Goal: Task Accomplishment & Management: Complete application form

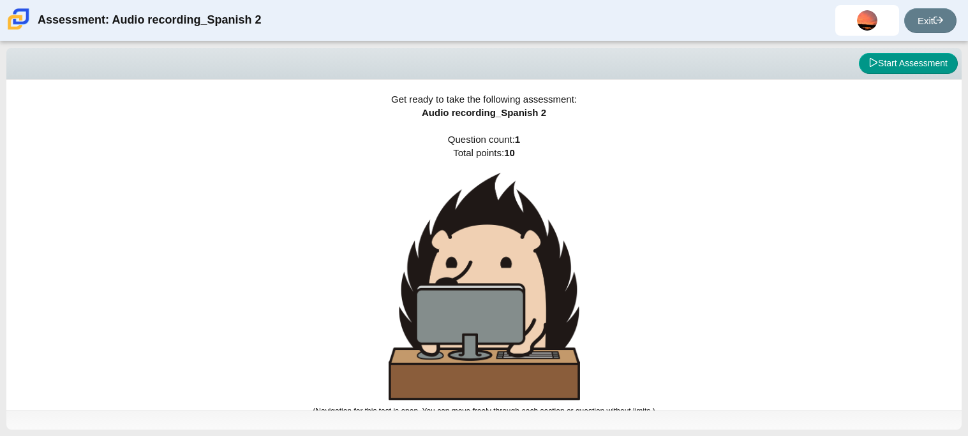
scroll to position [7, 0]
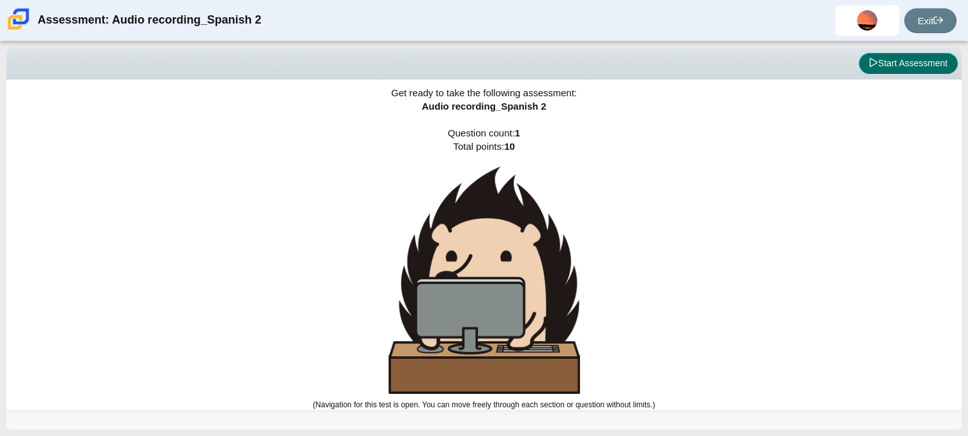
click at [916, 66] on button "Start Assessment" at bounding box center [908, 64] width 99 height 22
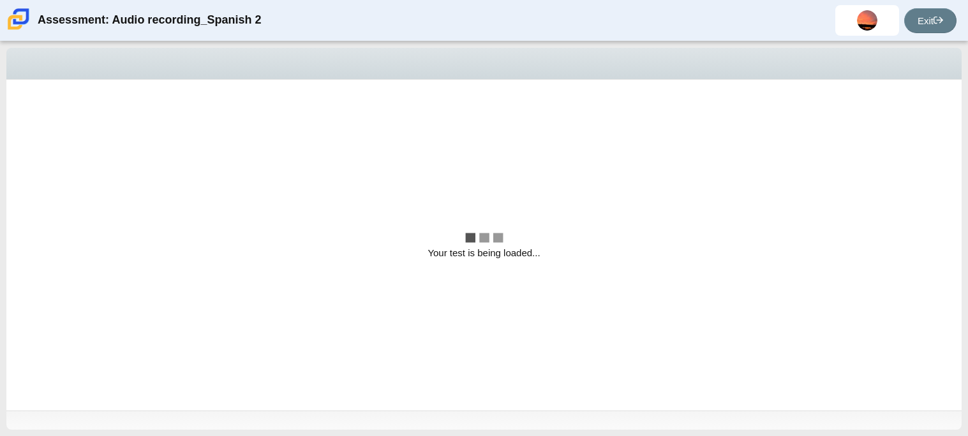
scroll to position [0, 0]
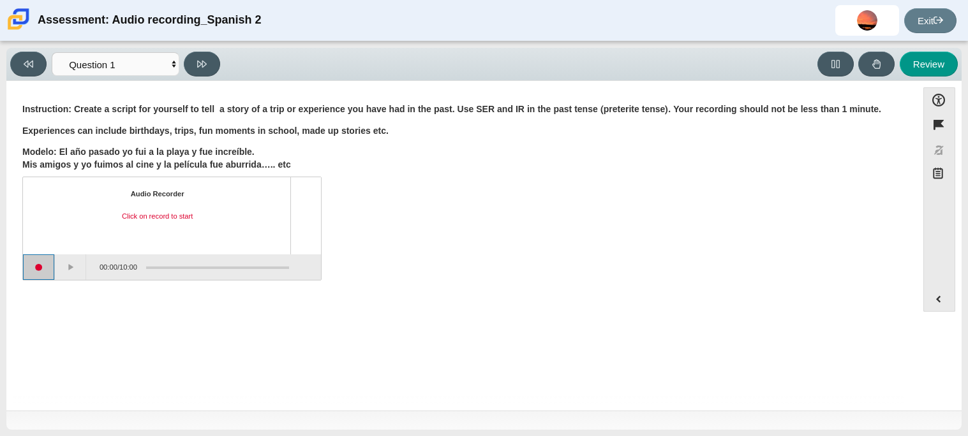
click at [34, 269] on button "Start recording" at bounding box center [39, 268] width 32 height 26
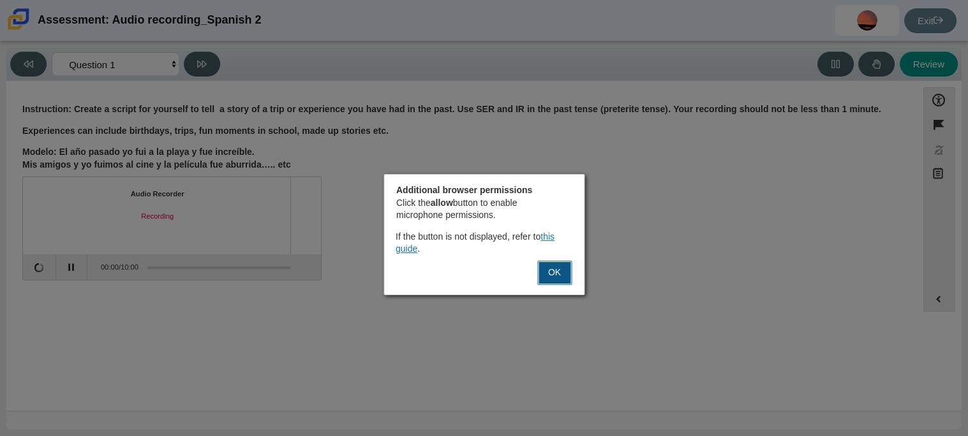
click at [555, 280] on button "OK" at bounding box center [554, 273] width 34 height 24
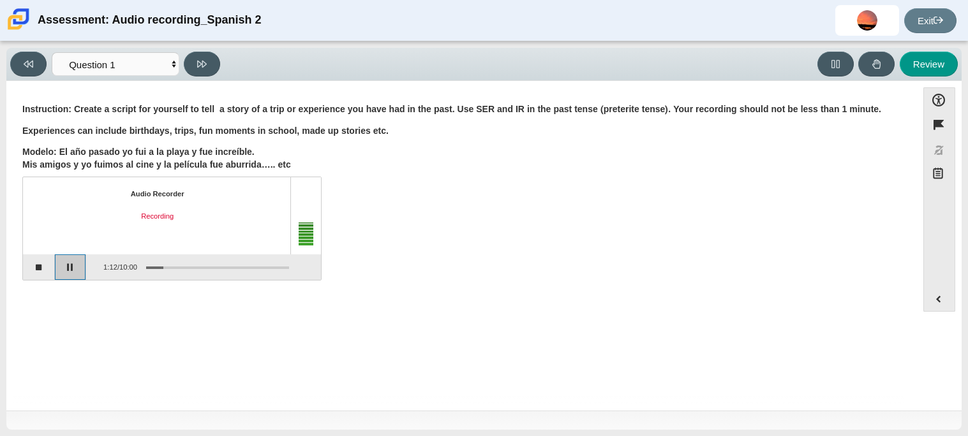
click at [74, 264] on button "Pause" at bounding box center [71, 268] width 32 height 26
click at [683, 278] on div "Audio Recorder Recording paused 1:12 / 10:00" at bounding box center [461, 230] width 879 height 100
click at [914, 61] on button "Review" at bounding box center [929, 64] width 58 height 25
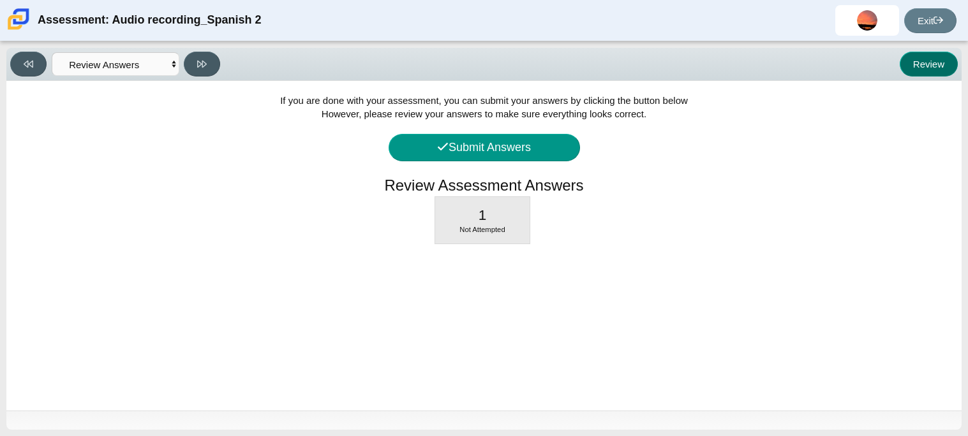
click at [921, 59] on button "Review" at bounding box center [929, 64] width 58 height 25
click at [32, 57] on button at bounding box center [28, 64] width 36 height 25
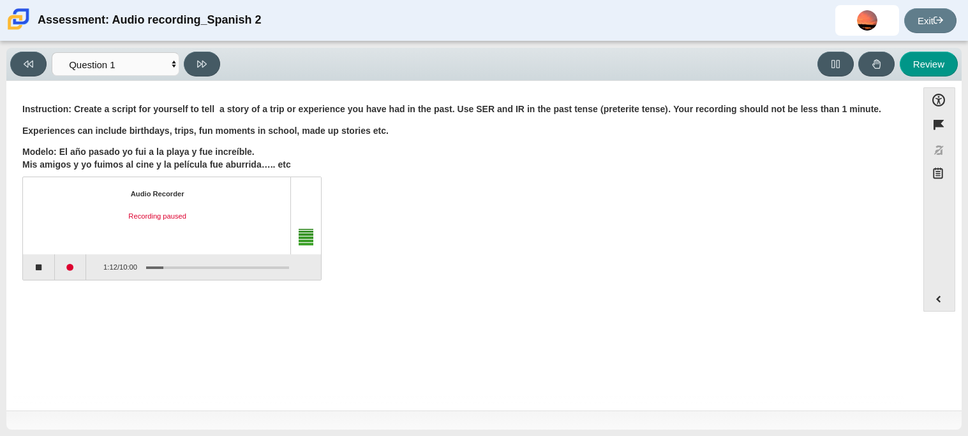
click at [146, 262] on div "Assessment items" at bounding box center [213, 267] width 152 height 23
click at [152, 267] on div "Assessment items" at bounding box center [154, 268] width 17 height 3
click at [202, 69] on button at bounding box center [202, 64] width 36 height 25
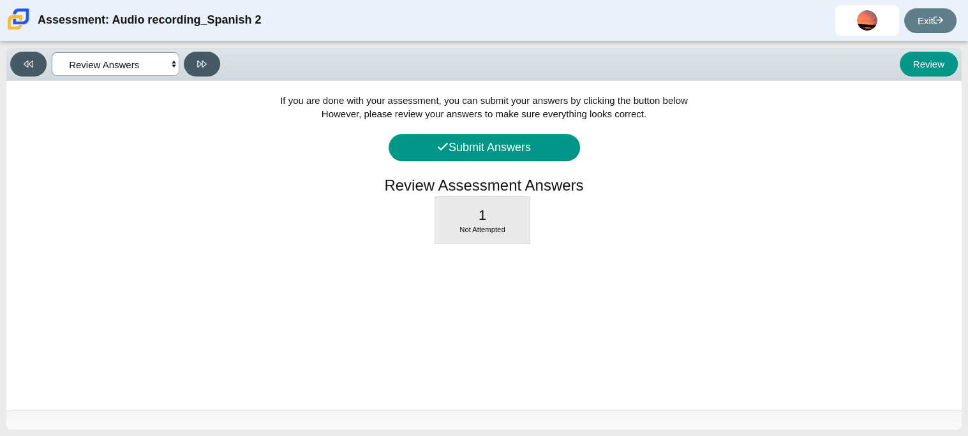
click at [52, 58] on select "Questions Question 1 Review Review Answers" at bounding box center [116, 64] width 128 height 24
click at [52, 52] on select "Questions Question 1 Review Review Answers" at bounding box center [116, 64] width 128 height 24
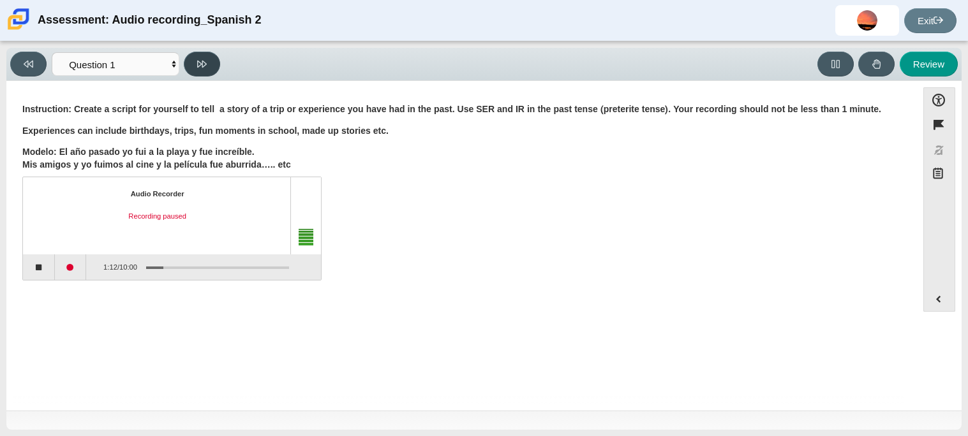
click at [201, 70] on button at bounding box center [202, 64] width 36 height 25
select select "review"
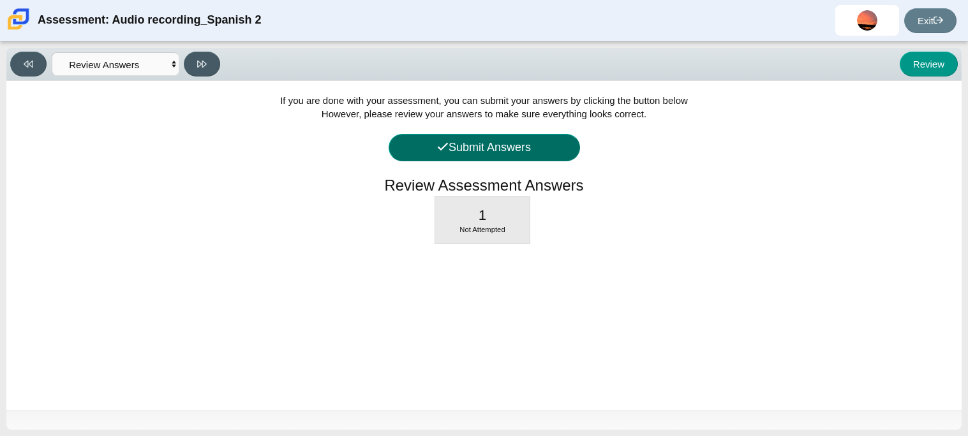
click at [467, 136] on button "Submit Answers" at bounding box center [484, 147] width 191 height 27
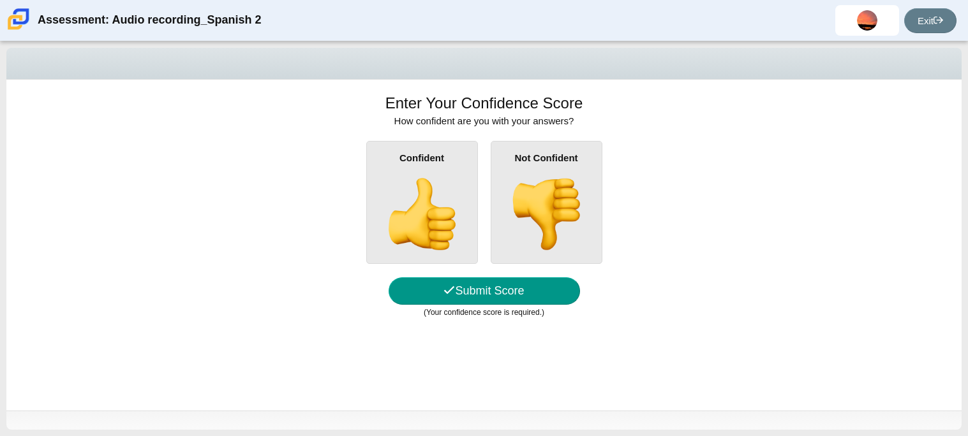
click at [401, 205] on img at bounding box center [421, 214] width 73 height 73
click at [0, 0] on input "Confident" at bounding box center [0, 0] width 0 height 0
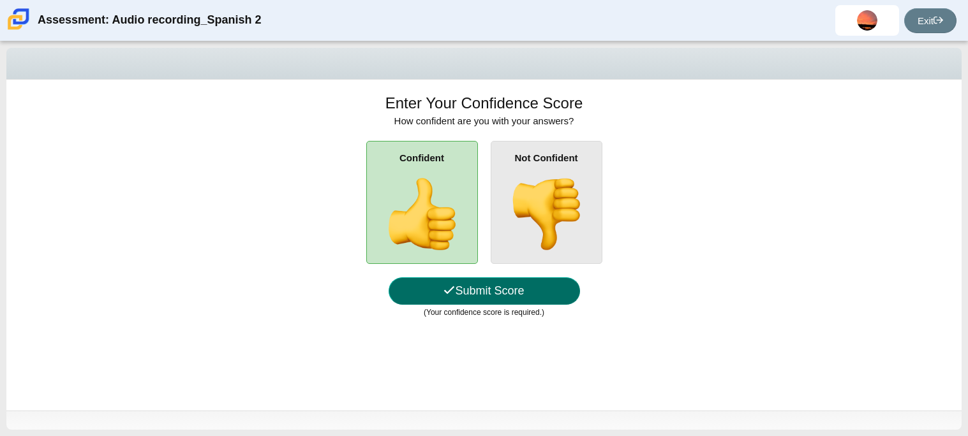
click at [480, 292] on button "Submit Score" at bounding box center [484, 291] width 191 height 27
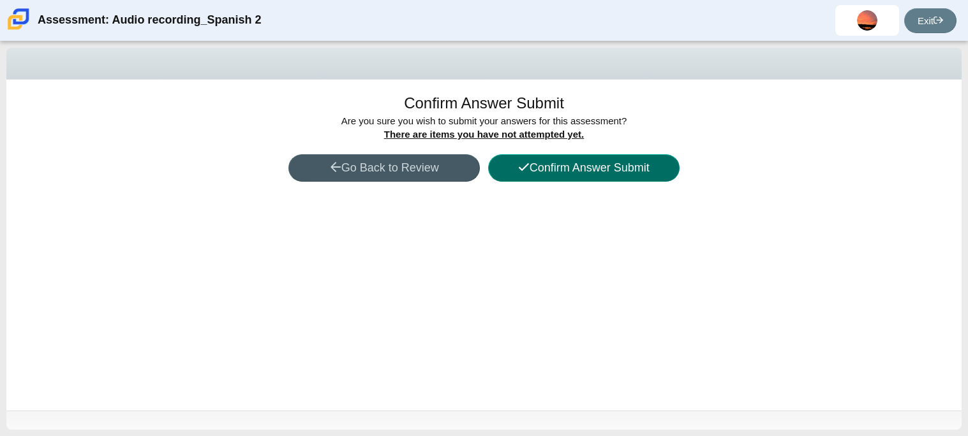
click at [521, 173] on icon at bounding box center [523, 167] width 11 height 12
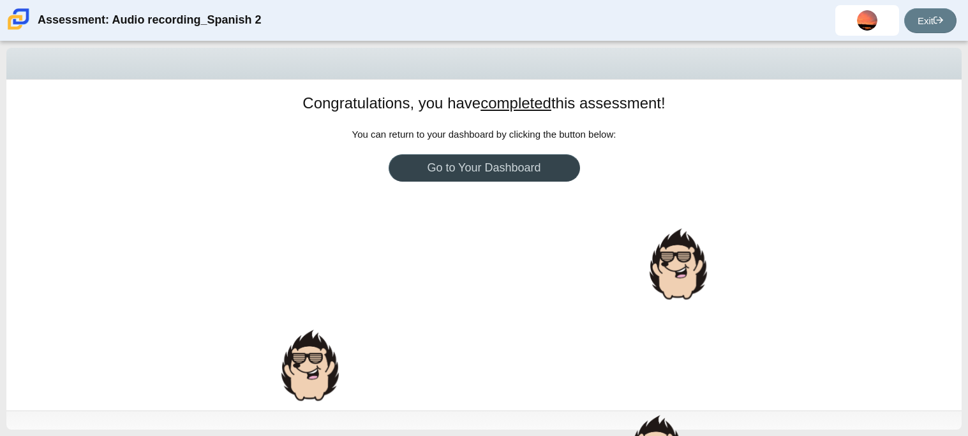
click at [489, 168] on link "Go to Your Dashboard" at bounding box center [484, 167] width 191 height 27
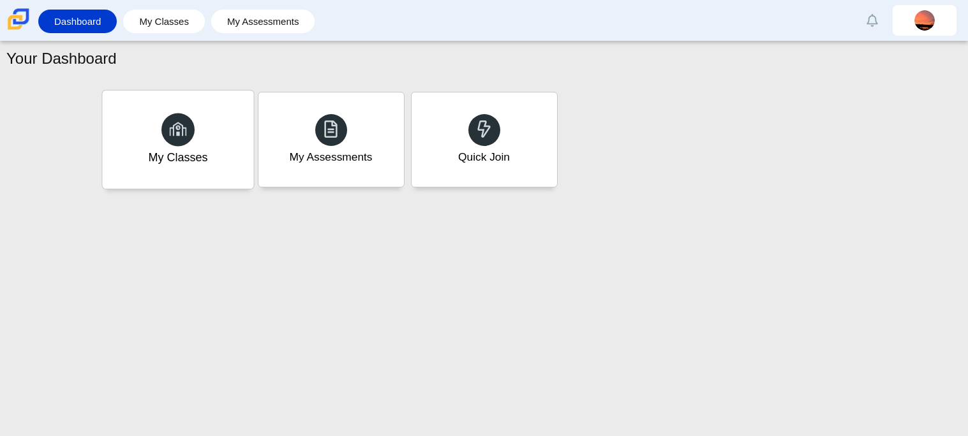
click at [202, 137] on div "My Classes" at bounding box center [177, 140] width 151 height 98
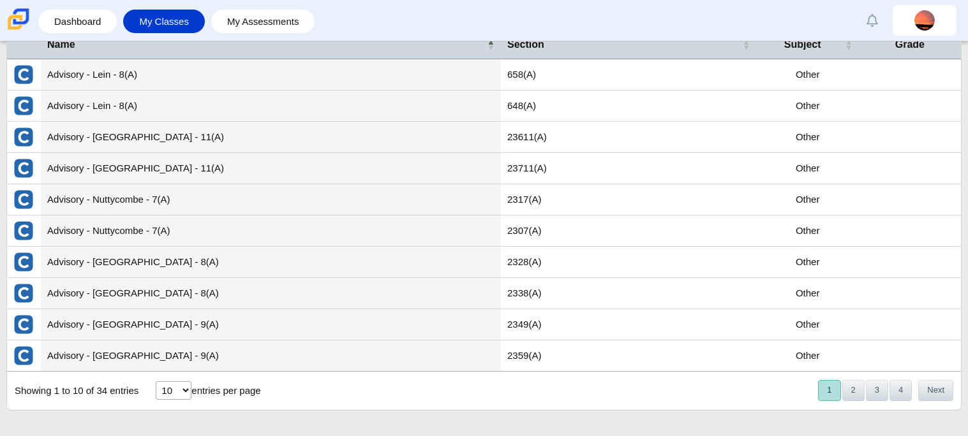
scroll to position [71, 0]
click at [857, 392] on button "2" at bounding box center [853, 390] width 22 height 21
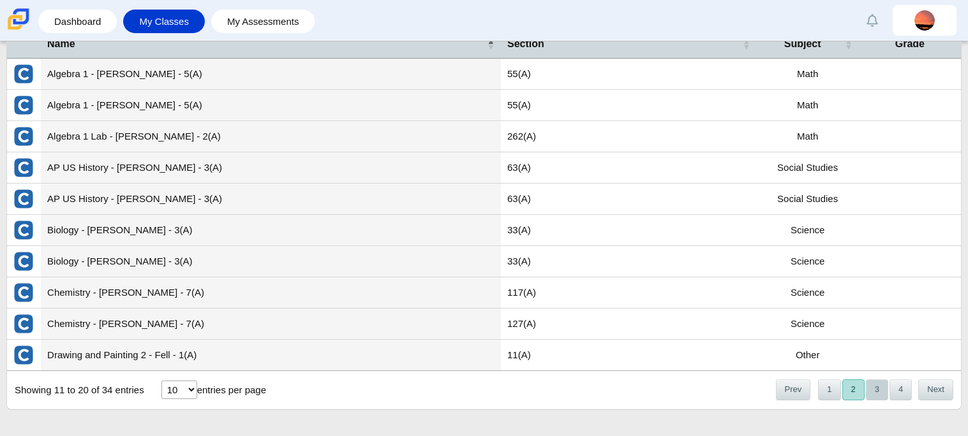
click at [877, 396] on button "3" at bounding box center [877, 390] width 22 height 21
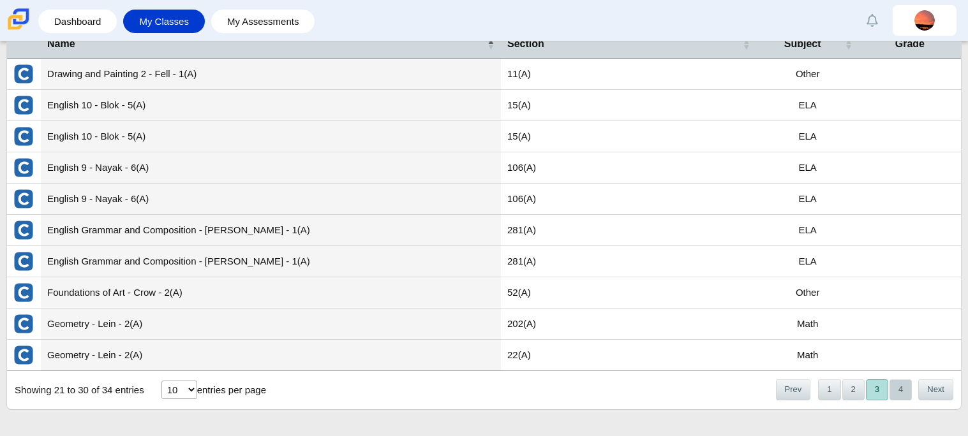
click at [907, 388] on button "4" at bounding box center [900, 390] width 22 height 21
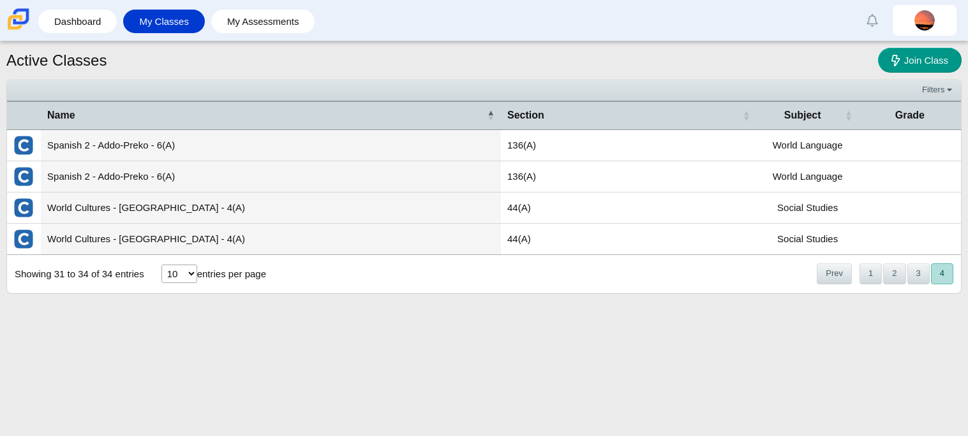
click at [350, 145] on td "Spanish 2 - Addo-Preko - 6(A)" at bounding box center [271, 145] width 460 height 31
click at [64, 146] on td "Spanish 2 - Addo-Preko - 6(A)" at bounding box center [271, 145] width 460 height 31
click at [20, 144] on img "External class connected through Clever" at bounding box center [23, 145] width 20 height 20
click at [221, 27] on link "My Assessments" at bounding box center [263, 22] width 91 height 24
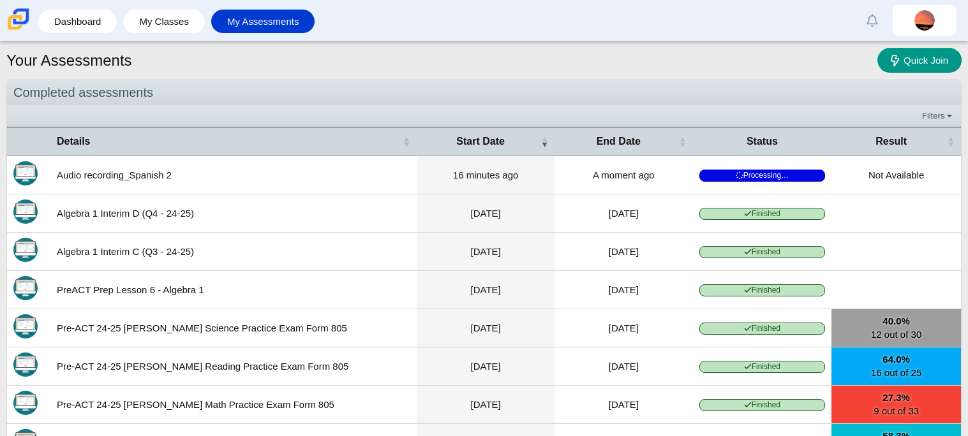
click at [360, 179] on td "Audio recording_Spanish 2" at bounding box center [233, 175] width 366 height 38
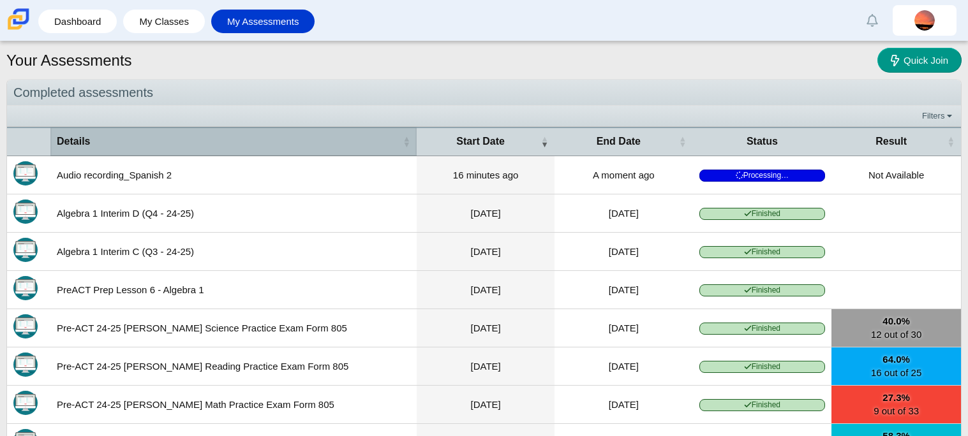
click at [188, 149] on th "Details" at bounding box center [233, 141] width 366 height 29
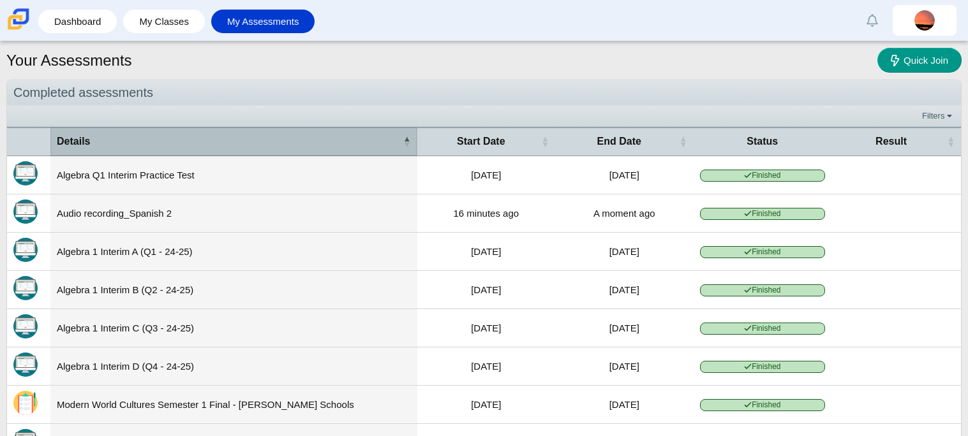
click at [406, 143] on span "\a Details\a : Activate to invert sorting" at bounding box center [407, 141] width 8 height 13
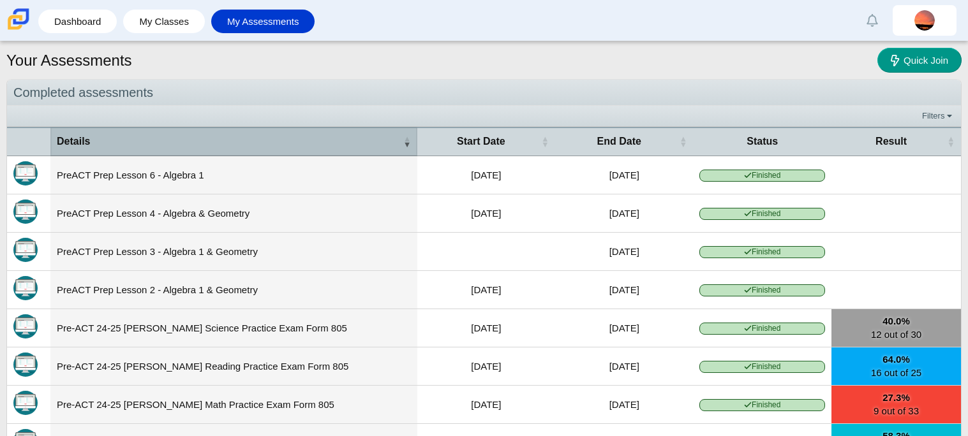
click at [404, 144] on span "\a Details\a : Activate to remove sorting" at bounding box center [407, 141] width 8 height 13
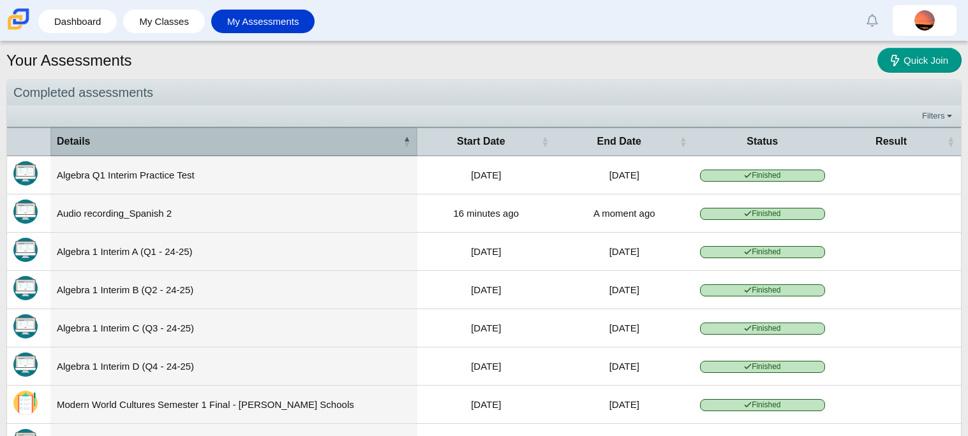
click at [404, 144] on span "\a Details\a : Activate to invert sorting" at bounding box center [407, 141] width 8 height 13
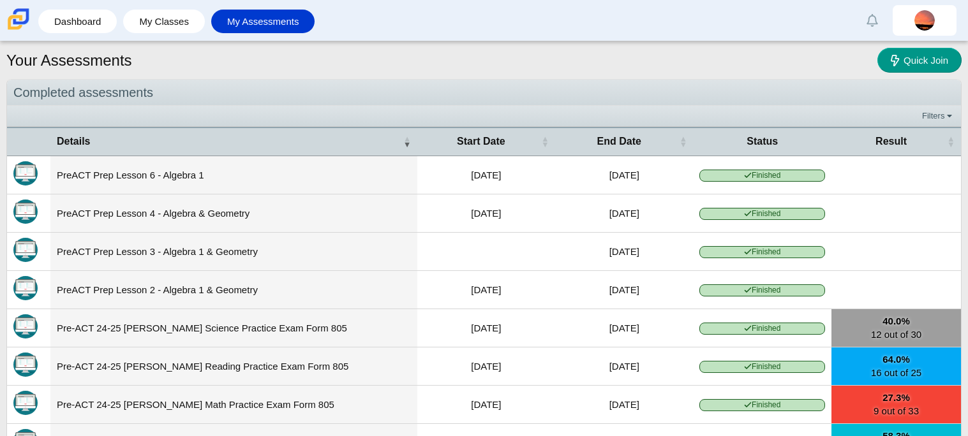
click at [460, 67] on div "Your Assessments Quick Join" at bounding box center [483, 62] width 955 height 28
click at [265, 31] on link "My Assessments" at bounding box center [263, 22] width 91 height 24
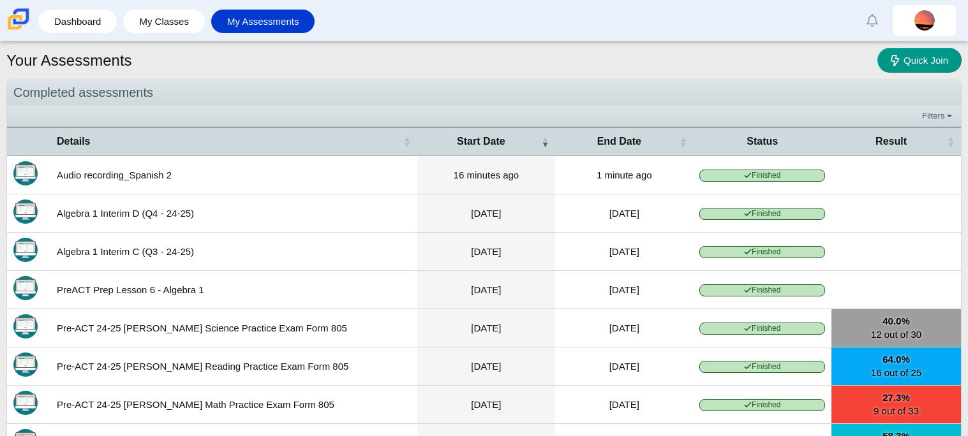
click at [509, 175] on time "16 minutes ago" at bounding box center [487, 175] width 66 height 11
click at [427, 178] on td "16 minutes ago" at bounding box center [486, 175] width 138 height 38
click at [620, 187] on td "1 minute ago" at bounding box center [624, 175] width 138 height 38
click at [771, 176] on span "Finished" at bounding box center [762, 176] width 126 height 12
click at [27, 170] on img "Itembank" at bounding box center [25, 173] width 24 height 24
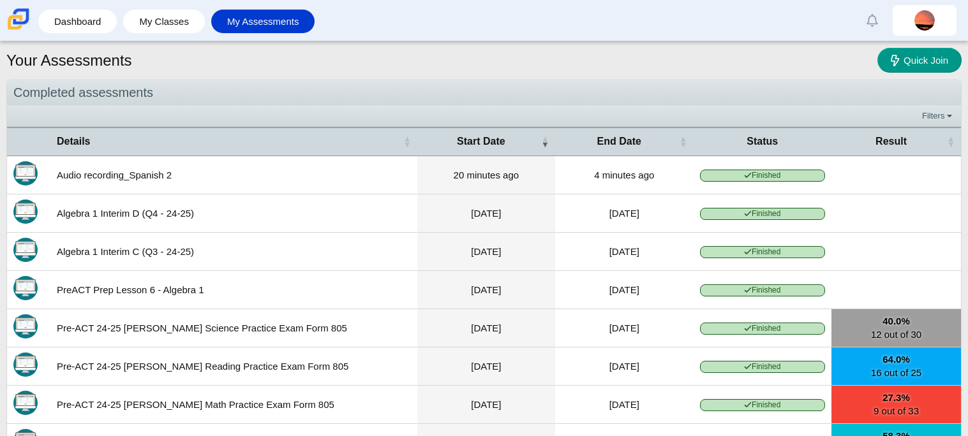
click at [750, 179] on span "Finished" at bounding box center [763, 176] width 126 height 12
